Goal: Information Seeking & Learning: Check status

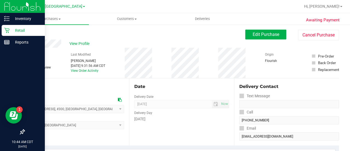
click at [12, 30] on p "Retail" at bounding box center [26, 30] width 33 height 7
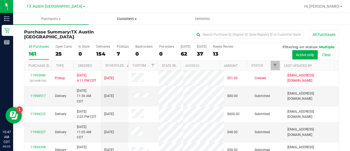
click at [121, 19] on span "Customers" at bounding box center [126, 18] width 75 height 5
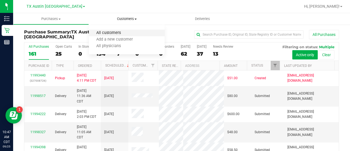
click at [120, 35] on span "All customers" at bounding box center [108, 33] width 39 height 5
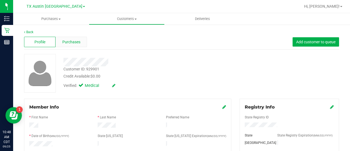
click at [82, 42] on div "Purchases" at bounding box center [71, 42] width 31 height 10
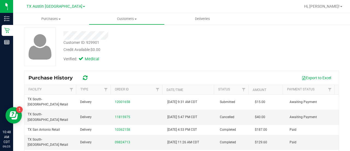
scroll to position [30, 0]
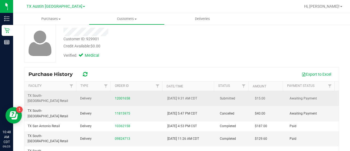
click at [125, 96] on div "12001658" at bounding box center [138, 98] width 46 height 5
click at [125, 96] on link "12001658" at bounding box center [122, 98] width 15 height 4
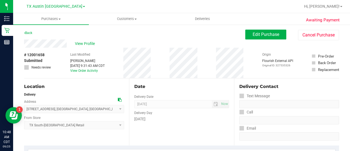
click at [37, 54] on span "# 12001658" at bounding box center [34, 55] width 21 height 6
copy div "# 12001658"
click at [77, 44] on span "View Profile" at bounding box center [86, 44] width 22 height 6
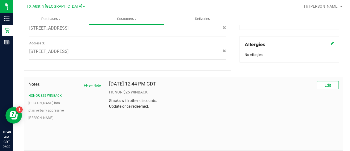
scroll to position [240, 0]
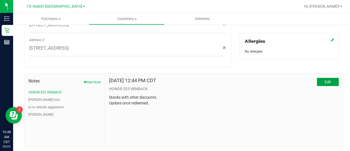
click at [325, 80] on span "Edit" at bounding box center [328, 82] width 7 height 4
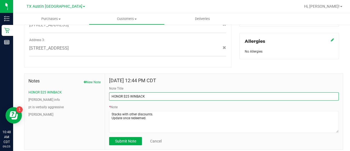
click at [111, 92] on input "HONOR $25 WINBACK" at bounding box center [224, 96] width 230 height 8
type input "REDEEMED - HONOR $25 WINBACK"
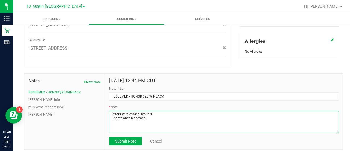
click at [157, 112] on textarea "* Note" at bounding box center [224, 122] width 230 height 22
paste textarea "# 12001658"
type textarea "Stacks with other discounts. Update once redeemed. REDEEMED - # 12001658"
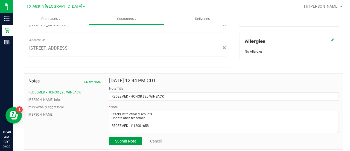
click at [130, 137] on button "Submit Note" at bounding box center [125, 141] width 33 height 8
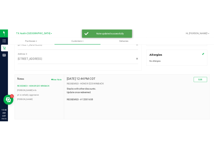
scroll to position [0, 0]
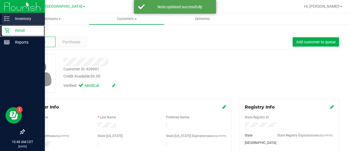
drag, startPoint x: 9, startPoint y: 29, endPoint x: 39, endPoint y: 14, distance: 33.8
click at [9, 29] on icon at bounding box center [6, 30] width 5 height 5
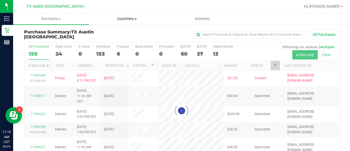
click at [125, 20] on span "Customers" at bounding box center [126, 18] width 75 height 5
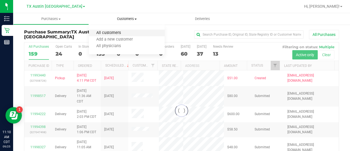
click at [108, 35] on span "All customers" at bounding box center [108, 33] width 39 height 5
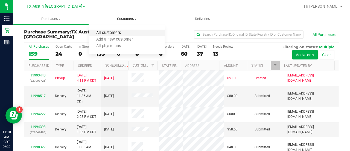
click at [118, 33] on span "All customers" at bounding box center [108, 33] width 39 height 5
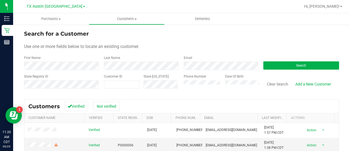
click at [182, 70] on form "Search for a Customer Use one or more fields below to locate an existing custom…" at bounding box center [181, 62] width 315 height 64
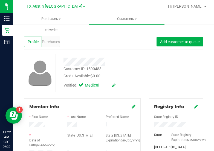
drag, startPoint x: 166, startPoint y: 85, endPoint x: 168, endPoint y: 88, distance: 3.7
click at [166, 85] on div "Customer ID: 1590483 Credit Available: $0.00 Verified: Medical" at bounding box center [113, 73] width 187 height 39
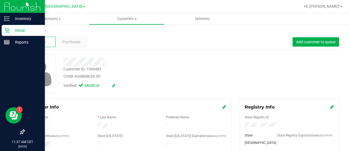
click at [23, 31] on p "Retail" at bounding box center [26, 30] width 33 height 7
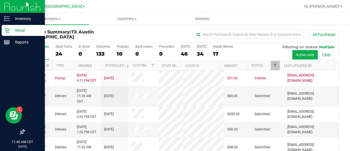
click at [14, 29] on p "Retail" at bounding box center [26, 30] width 33 height 7
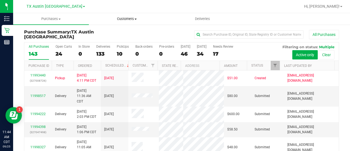
click at [118, 18] on span "Customers" at bounding box center [126, 18] width 75 height 5
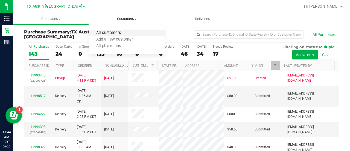
click at [120, 33] on span "All customers" at bounding box center [108, 33] width 39 height 5
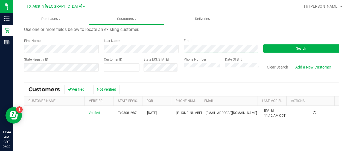
scroll to position [18, 0]
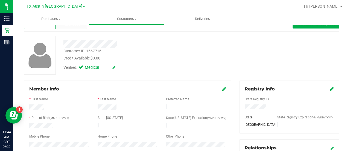
click at [72, 28] on div "Purchases" at bounding box center [71, 24] width 31 height 10
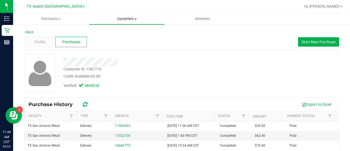
drag, startPoint x: 119, startPoint y: 19, endPoint x: 119, endPoint y: 23, distance: 3.6
click at [119, 19] on span "Customers" at bounding box center [126, 18] width 75 height 5
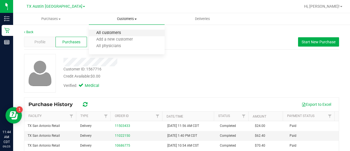
click at [117, 31] on span "All customers" at bounding box center [108, 33] width 39 height 5
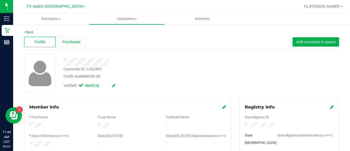
click at [65, 39] on span "Purchases" at bounding box center [71, 42] width 18 height 6
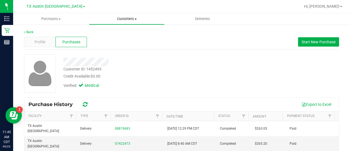
click at [126, 18] on span "Customers" at bounding box center [126, 18] width 75 height 5
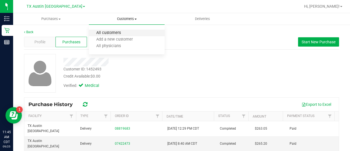
click at [114, 31] on span "All customers" at bounding box center [108, 33] width 39 height 5
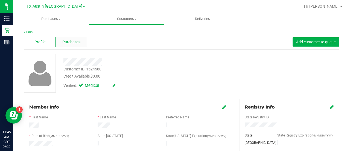
click at [67, 46] on div "Purchases" at bounding box center [71, 42] width 31 height 10
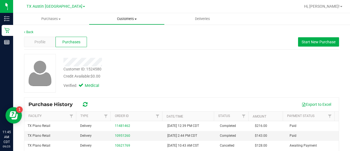
click at [117, 22] on uib-tab-heading "Customers All customers Add a new customer All physicians" at bounding box center [126, 18] width 75 height 11
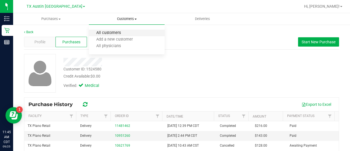
click at [118, 33] on span "All customers" at bounding box center [108, 33] width 39 height 5
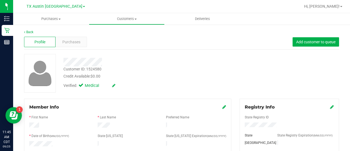
click at [68, 34] on div "Profile Purchases Add customer to queue" at bounding box center [181, 41] width 315 height 15
click at [68, 41] on span "Purchases" at bounding box center [71, 42] width 18 height 6
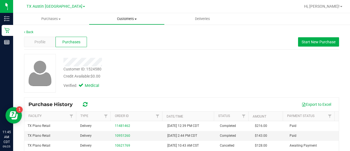
click at [119, 19] on span "Customers" at bounding box center [126, 18] width 75 height 5
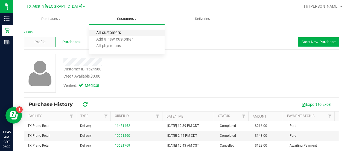
click at [112, 33] on span "All customers" at bounding box center [108, 33] width 39 height 5
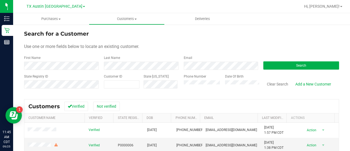
click at [206, 70] on form "Search for a Customer Use one or more fields below to locate an existing custom…" at bounding box center [181, 62] width 315 height 64
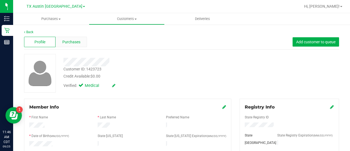
click at [78, 39] on div "Purchases" at bounding box center [71, 42] width 31 height 10
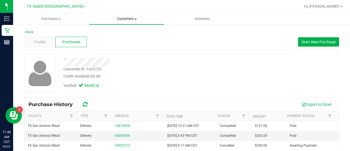
click at [114, 24] on uib-tab-heading "Customers All customers Add a new customer All physicians" at bounding box center [126, 18] width 75 height 11
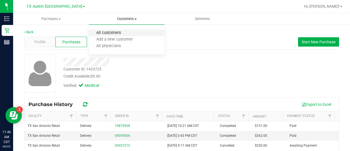
click at [109, 35] on span "All customers" at bounding box center [108, 33] width 39 height 5
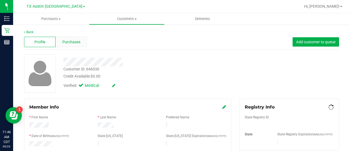
click at [79, 37] on div "Purchases" at bounding box center [71, 42] width 31 height 10
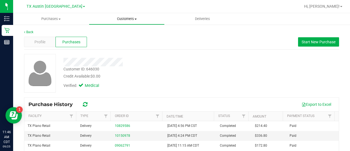
click at [123, 22] on uib-tab-heading "Customers All customers Add a new customer All physicians" at bounding box center [126, 18] width 75 height 11
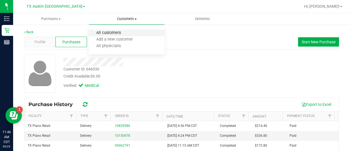
click at [118, 34] on span "All customers" at bounding box center [108, 33] width 39 height 5
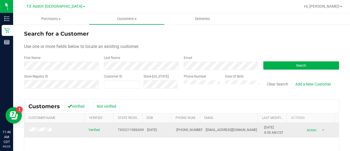
click at [39, 127] on td at bounding box center [54, 130] width 61 height 15
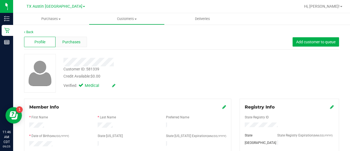
click at [71, 37] on div "Purchases" at bounding box center [71, 42] width 31 height 10
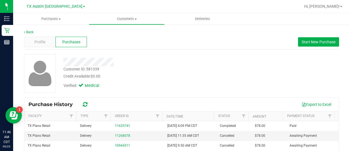
click at [123, 11] on div at bounding box center [199, 6] width 203 height 11
drag, startPoint x: 123, startPoint y: 18, endPoint x: 122, endPoint y: 21, distance: 2.8
click at [123, 19] on span "Customers" at bounding box center [126, 18] width 75 height 5
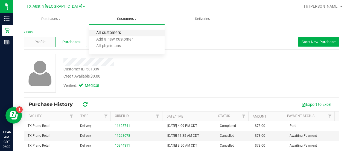
click at [120, 32] on span "All customers" at bounding box center [108, 33] width 39 height 5
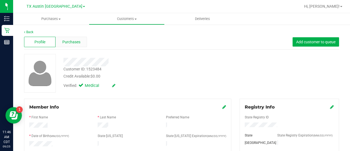
click at [65, 45] on span "Purchases" at bounding box center [71, 42] width 18 height 6
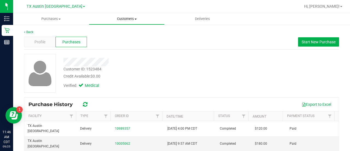
click at [120, 22] on uib-tab-heading "Customers All customers Add a new customer All physicians" at bounding box center [126, 18] width 75 height 11
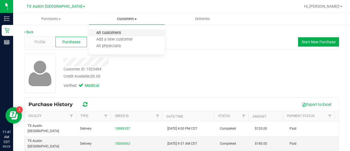
click at [118, 32] on span "All customers" at bounding box center [108, 33] width 39 height 5
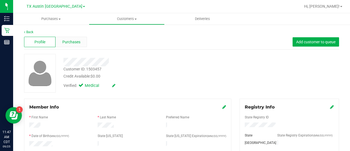
click at [81, 44] on div "Purchases" at bounding box center [71, 42] width 31 height 10
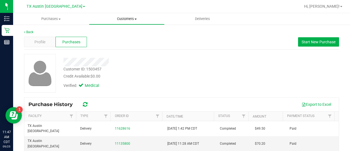
click at [126, 17] on span "Customers" at bounding box center [126, 18] width 75 height 5
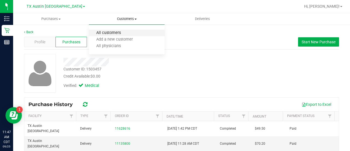
click at [112, 31] on span "All customers" at bounding box center [108, 33] width 39 height 5
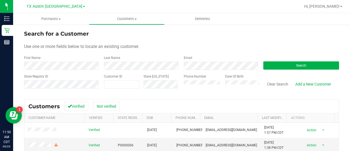
click at [220, 70] on form "Search for a Customer Use one or more fields below to locate an existing custom…" at bounding box center [181, 62] width 315 height 64
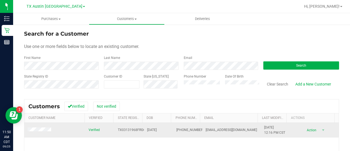
click at [46, 132] on span at bounding box center [40, 130] width 25 height 6
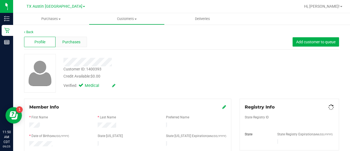
click at [73, 43] on span "Purchases" at bounding box center [71, 42] width 18 height 6
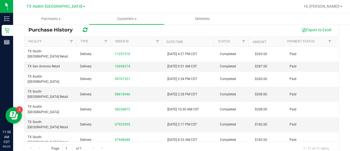
scroll to position [79, 0]
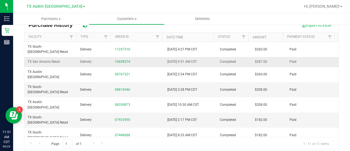
drag, startPoint x: 109, startPoint y: 43, endPoint x: 210, endPoint y: 52, distance: 101.3
click at [210, 52] on tbody "TX South-[GEOGRAPHIC_DATA] Retail Delivery 11257310 [DATE] 4:27 PM CDT Complete…" at bounding box center [181, 122] width 315 height 161
click at [21, 49] on div "Back Profile Purchases Start New Purchase Customer ID: 1400393 Credit Available…" at bounding box center [181, 50] width 337 height 211
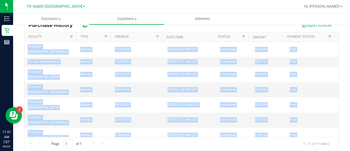
click at [21, 49] on div "Back Profile Purchases Start New Purchase Customer ID: 1400393 Credit Available…" at bounding box center [181, 50] width 337 height 211
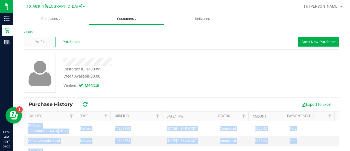
click at [125, 14] on uib-tab-heading "Customers All customers Add a new customer All physicians" at bounding box center [126, 18] width 75 height 11
click at [125, 14] on uib-tab-heading "Customers All customers Add a new customer All physicians" at bounding box center [127, 18] width 76 height 11
click at [124, 19] on span "Customers" at bounding box center [127, 18] width 76 height 5
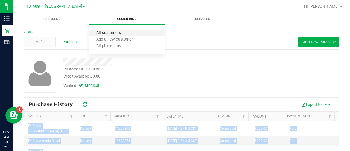
click at [114, 34] on span "All customers" at bounding box center [108, 33] width 39 height 5
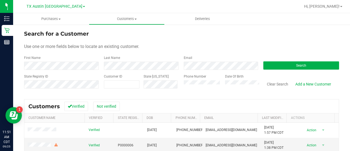
click at [205, 71] on form "Search for a Customer Use one or more fields below to locate an existing custom…" at bounding box center [181, 62] width 315 height 64
click at [286, 49] on div "Use one or more fields below to locate an existing customer." at bounding box center [181, 46] width 315 height 7
click at [199, 57] on div "Email" at bounding box center [220, 62] width 80 height 14
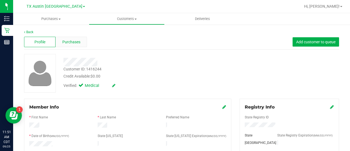
click at [77, 37] on div "Purchases" at bounding box center [71, 42] width 31 height 10
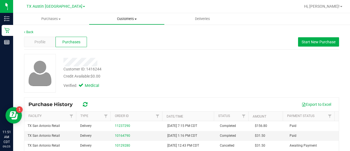
click at [124, 24] on uib-tab-heading "Customers All customers Add a new customer All physicians" at bounding box center [126, 18] width 75 height 11
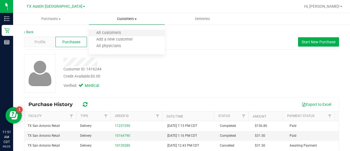
click at [122, 30] on li "All customers" at bounding box center [127, 33] width 76 height 7
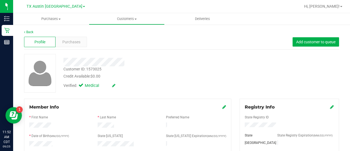
click at [68, 48] on div "Profile Purchases Add customer to queue" at bounding box center [181, 41] width 315 height 15
click at [68, 36] on div "Profile Purchases Add customer to queue" at bounding box center [181, 41] width 315 height 15
click at [68, 42] on span "Purchases" at bounding box center [71, 42] width 18 height 6
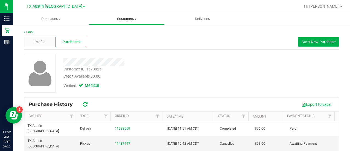
click at [140, 19] on span "Customers" at bounding box center [126, 18] width 75 height 5
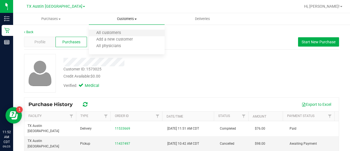
click at [124, 36] on li "All customers" at bounding box center [127, 33] width 76 height 7
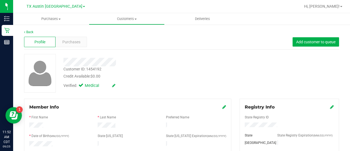
click at [74, 38] on div "Purchases" at bounding box center [71, 42] width 31 height 10
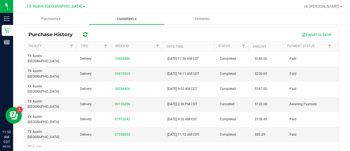
scroll to position [83, 0]
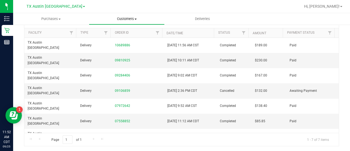
click at [126, 18] on span "Customers" at bounding box center [126, 18] width 75 height 5
click at [126, 18] on span "Customers" at bounding box center [127, 18] width 76 height 5
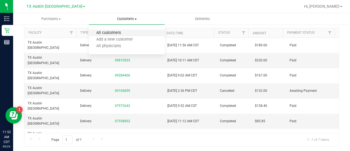
click at [116, 32] on span "All customers" at bounding box center [108, 33] width 39 height 5
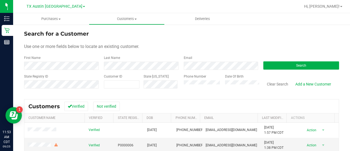
click at [216, 61] on div "Email" at bounding box center [220, 62] width 80 height 14
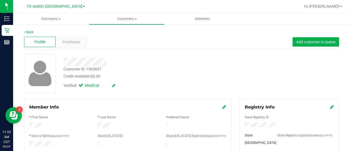
click at [70, 47] on div "Purchases" at bounding box center [71, 42] width 31 height 10
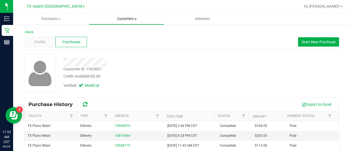
click at [125, 14] on uib-tab-heading "Customers All customers Add a new customer All physicians" at bounding box center [126, 18] width 75 height 11
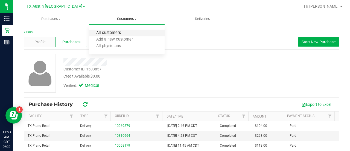
click at [120, 32] on span "All customers" at bounding box center [108, 33] width 39 height 5
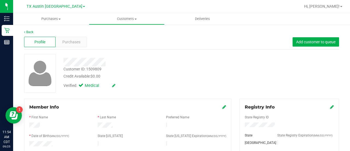
click at [79, 34] on div "Profile Purchases Add customer to queue" at bounding box center [181, 41] width 315 height 15
click at [76, 44] on span "Purchases" at bounding box center [71, 42] width 18 height 6
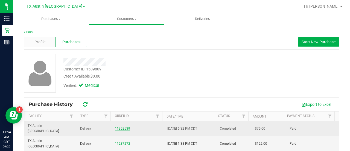
click at [122, 126] on link "11952539" at bounding box center [122, 128] width 15 height 4
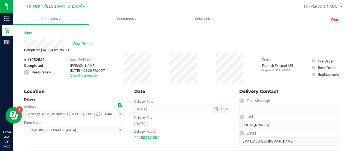
click at [84, 49] on div "Completed Sep 18, 2025 4:02 PM CDT" at bounding box center [181, 50] width 315 height 5
click at [84, 44] on span "View Profile" at bounding box center [83, 44] width 22 height 6
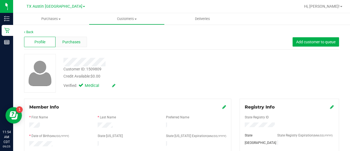
click at [83, 43] on div "Purchases" at bounding box center [71, 42] width 31 height 10
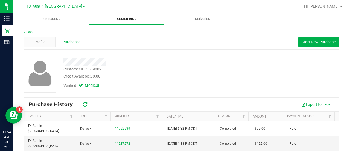
click at [130, 15] on uib-tab-heading "Customers All customers Add a new customer All physicians" at bounding box center [126, 18] width 75 height 11
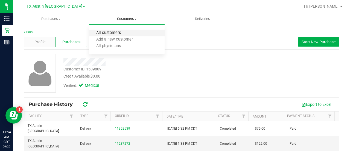
click at [118, 34] on span "All customers" at bounding box center [108, 33] width 39 height 5
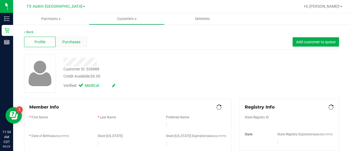
click at [74, 38] on div "Purchases" at bounding box center [71, 42] width 31 height 10
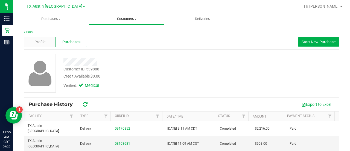
click at [121, 19] on span "Customers" at bounding box center [126, 18] width 75 height 5
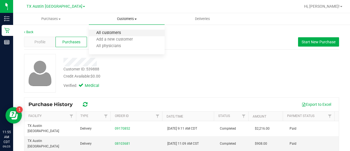
click at [115, 34] on span "All customers" at bounding box center [108, 33] width 39 height 5
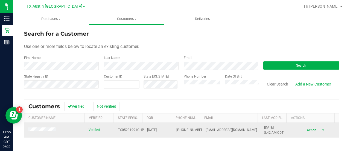
click at [44, 135] on td at bounding box center [54, 130] width 61 height 15
click at [53, 133] on td at bounding box center [54, 130] width 61 height 15
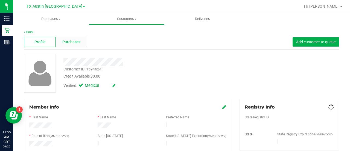
click at [58, 40] on div "Purchases" at bounding box center [71, 42] width 31 height 10
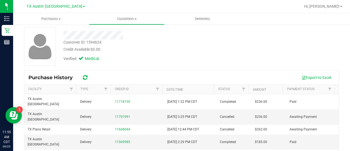
scroll to position [34, 0]
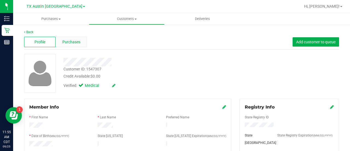
click at [83, 39] on div "Purchases" at bounding box center [71, 42] width 31 height 10
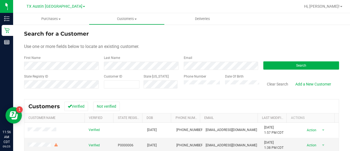
click at [229, 60] on div "Email" at bounding box center [220, 62] width 80 height 14
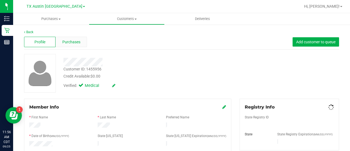
click at [66, 44] on span "Purchases" at bounding box center [71, 42] width 18 height 6
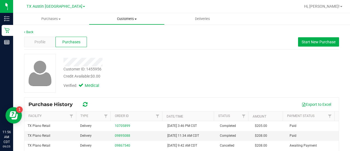
click at [124, 20] on span "Customers" at bounding box center [126, 18] width 75 height 5
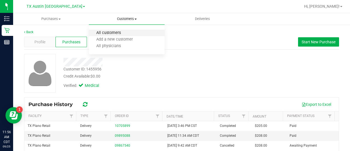
click at [117, 34] on span "All customers" at bounding box center [108, 33] width 39 height 5
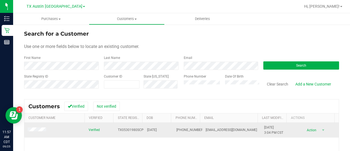
click at [35, 132] on td at bounding box center [54, 130] width 61 height 15
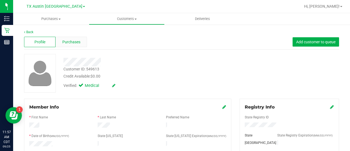
click at [67, 42] on span "Purchases" at bounding box center [71, 42] width 18 height 6
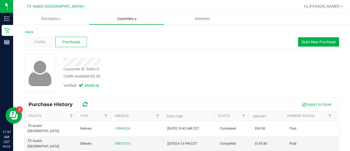
click at [125, 21] on span "Customers" at bounding box center [126, 18] width 75 height 5
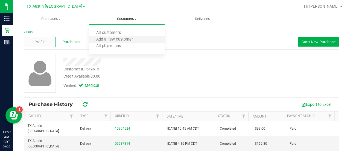
click at [125, 36] on li "Add a new customer" at bounding box center [127, 39] width 76 height 7
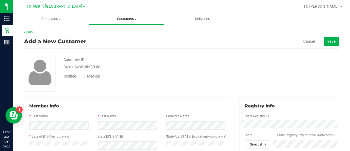
click at [126, 22] on uib-tab-heading "Customers All customers Add a new customer All physicians" at bounding box center [126, 18] width 75 height 11
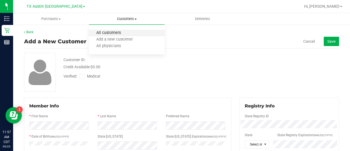
click at [115, 34] on span "All customers" at bounding box center [108, 33] width 39 height 5
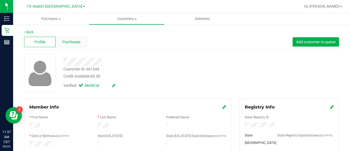
click at [66, 43] on span "Purchases" at bounding box center [71, 42] width 18 height 6
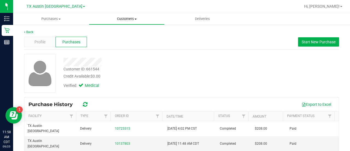
click at [122, 19] on span "Customers" at bounding box center [126, 18] width 75 height 5
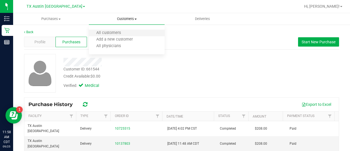
click at [117, 30] on li "All customers" at bounding box center [127, 33] width 76 height 7
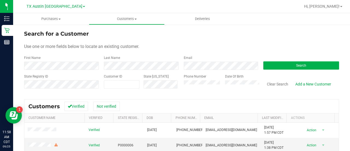
click at [212, 57] on div "Email" at bounding box center [220, 62] width 80 height 14
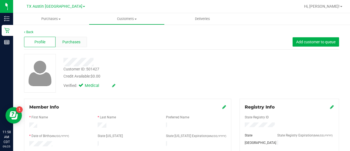
click at [74, 42] on span "Purchases" at bounding box center [71, 42] width 18 height 6
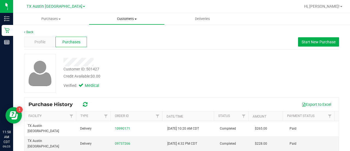
click at [120, 18] on span "Customers" at bounding box center [126, 18] width 75 height 5
click at [126, 27] on ul "All customers Add a new customer All physicians" at bounding box center [127, 40] width 76 height 30
click at [123, 20] on span "Customers" at bounding box center [127, 18] width 76 height 5
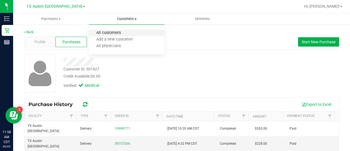
click at [112, 31] on span "All customers" at bounding box center [108, 33] width 39 height 5
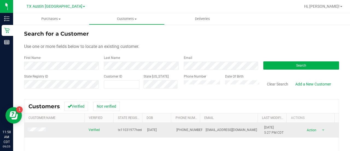
click at [30, 132] on span at bounding box center [38, 130] width 20 height 6
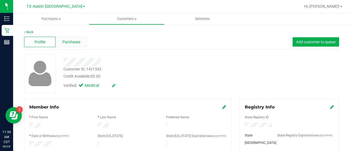
click at [77, 46] on div "Purchases" at bounding box center [71, 42] width 31 height 10
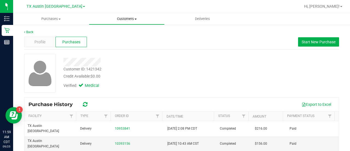
click at [119, 14] on uib-tab-heading "Customers All customers Add a new customer All physicians" at bounding box center [126, 18] width 75 height 11
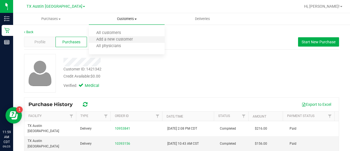
click at [121, 36] on li "Add a new customer" at bounding box center [127, 39] width 76 height 7
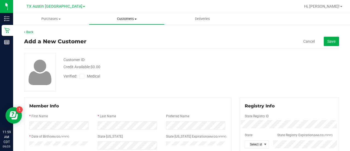
click at [126, 19] on span "Customers" at bounding box center [126, 18] width 75 height 5
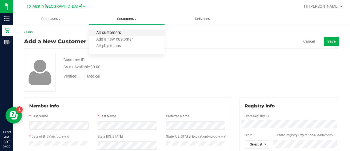
click at [127, 34] on span "All customers" at bounding box center [108, 33] width 39 height 5
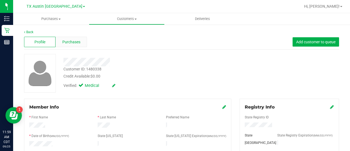
click at [72, 46] on div "Purchases" at bounding box center [71, 42] width 31 height 10
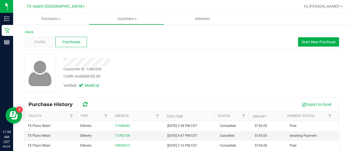
click at [198, 76] on div "Credit Available: $0.00" at bounding box center [139, 76] width 153 height 6
click at [121, 19] on span "Customers" at bounding box center [126, 18] width 75 height 5
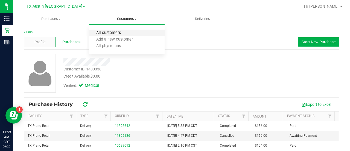
click at [119, 32] on span "All customers" at bounding box center [108, 33] width 39 height 5
